Goal: Register for event/course

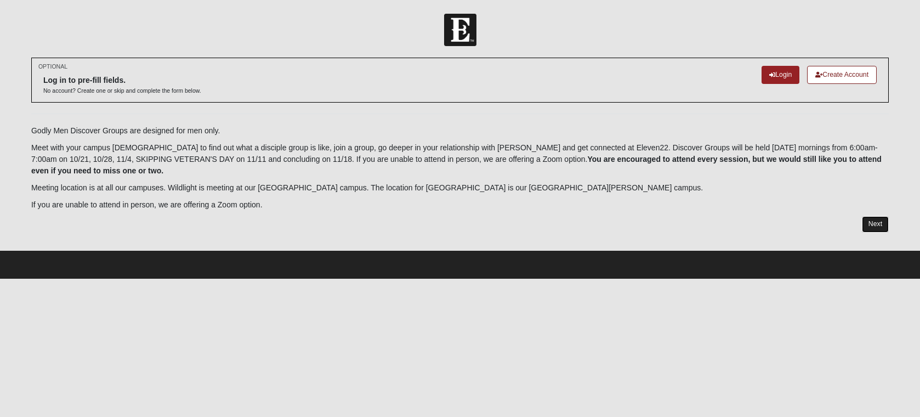
click at [867, 225] on link "Next" at bounding box center [875, 224] width 27 height 16
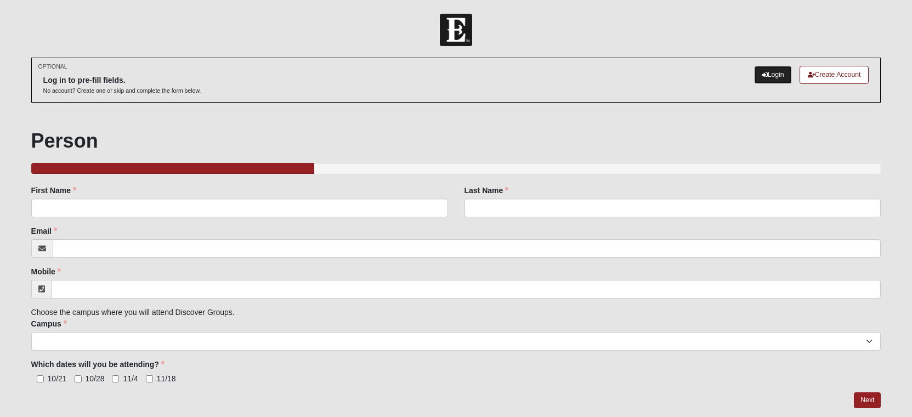
click at [773, 77] on link "Login" at bounding box center [773, 75] width 38 height 18
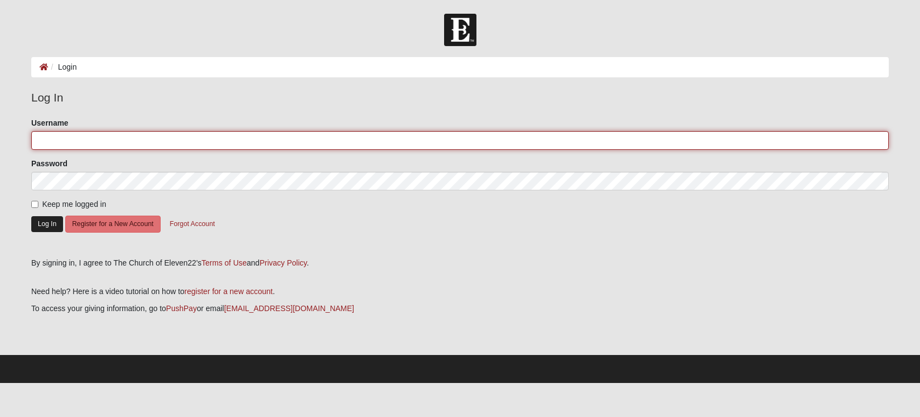
type input "timothyjohnhaines@gmail.com"
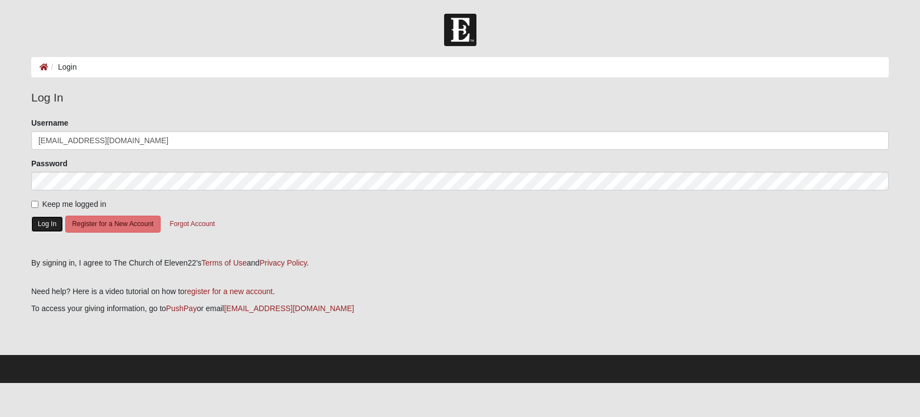
click at [43, 226] on button "Log In" at bounding box center [47, 224] width 32 height 16
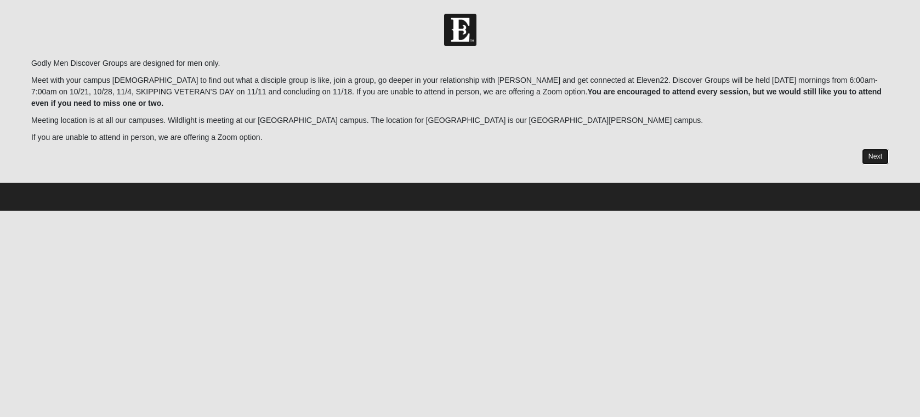
click at [872, 153] on link "Next" at bounding box center [875, 157] width 27 height 16
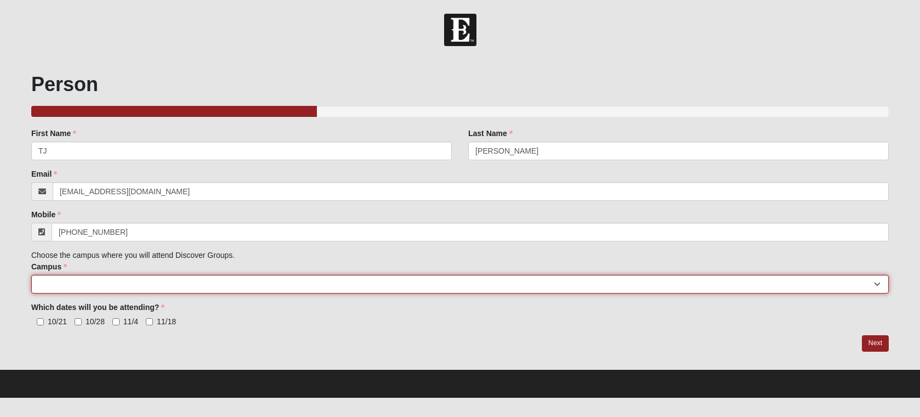
click at [69, 281] on select "Arlington Baymeadows College Park Orlando (Coming Soon) Eleven22 Online Fleming…" at bounding box center [459, 284] width 857 height 19
select select "3"
click at [31, 275] on select "Arlington Baymeadows College Park Orlando (Coming Soon) Eleven22 Online Fleming…" at bounding box center [459, 284] width 857 height 19
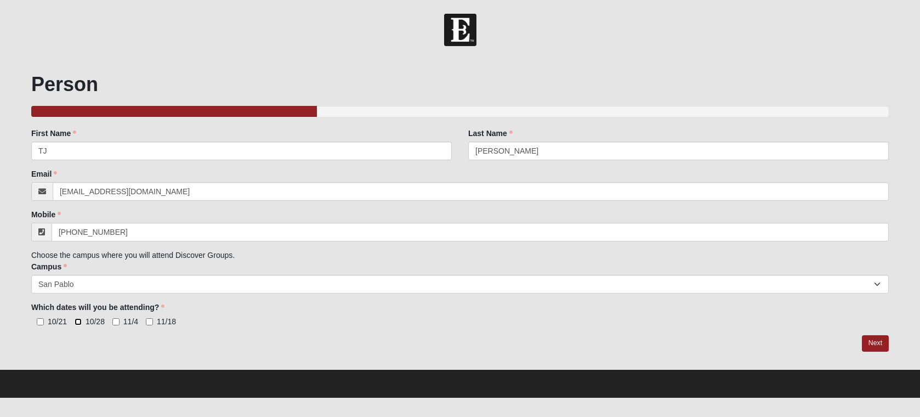
click at [77, 323] on input "10/28" at bounding box center [78, 321] width 7 height 7
checkbox input "true"
click at [117, 323] on input "11/4" at bounding box center [115, 321] width 7 height 7
checkbox input "true"
click at [881, 345] on link "Next" at bounding box center [875, 343] width 27 height 16
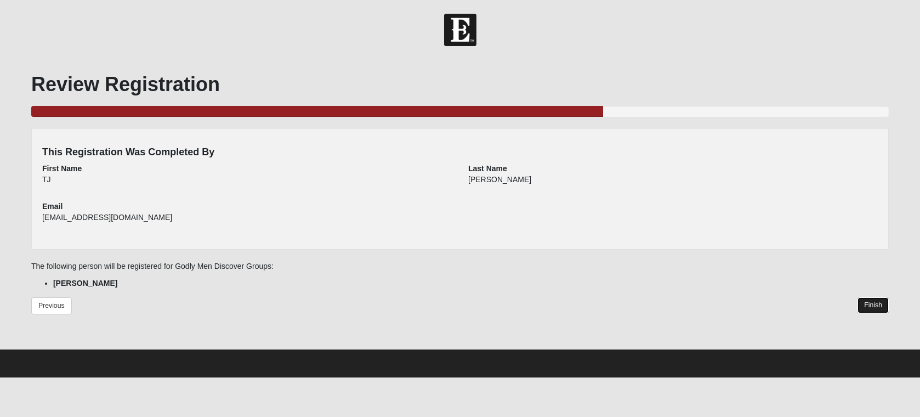
click at [873, 303] on link "Finish" at bounding box center [872, 305] width 31 height 16
